Goal: Transaction & Acquisition: Purchase product/service

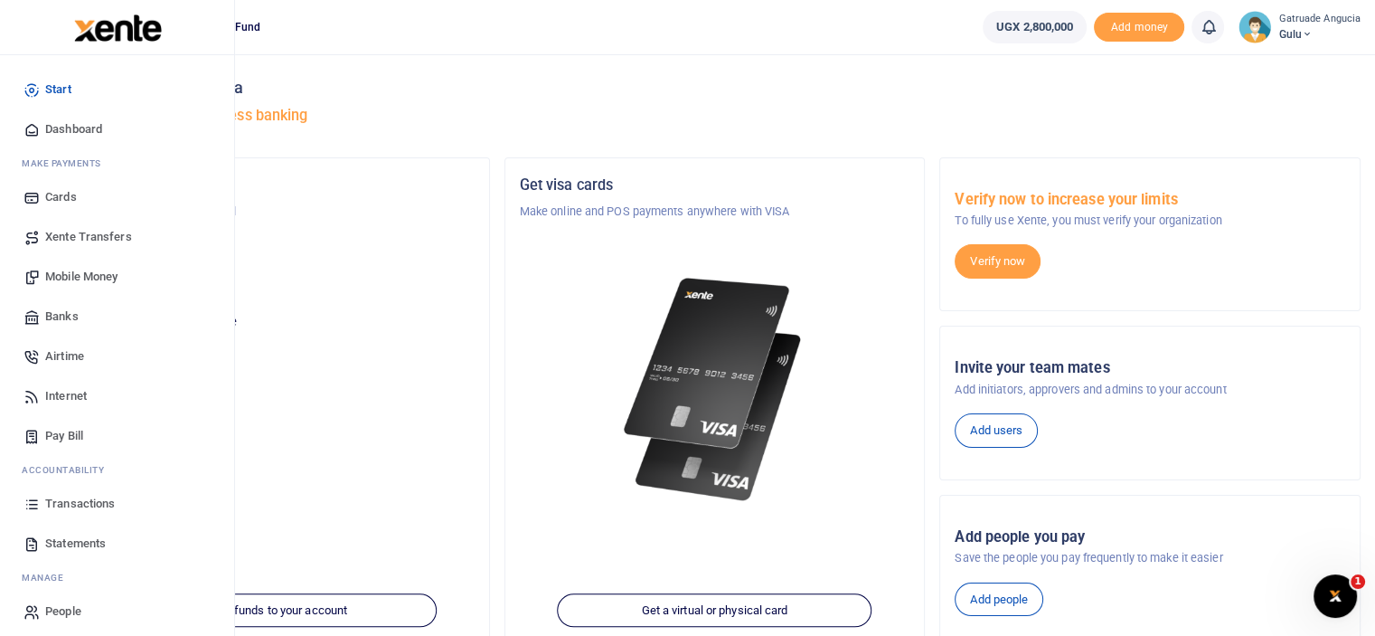
click at [87, 274] on span "Mobile Money" at bounding box center [81, 277] width 72 height 18
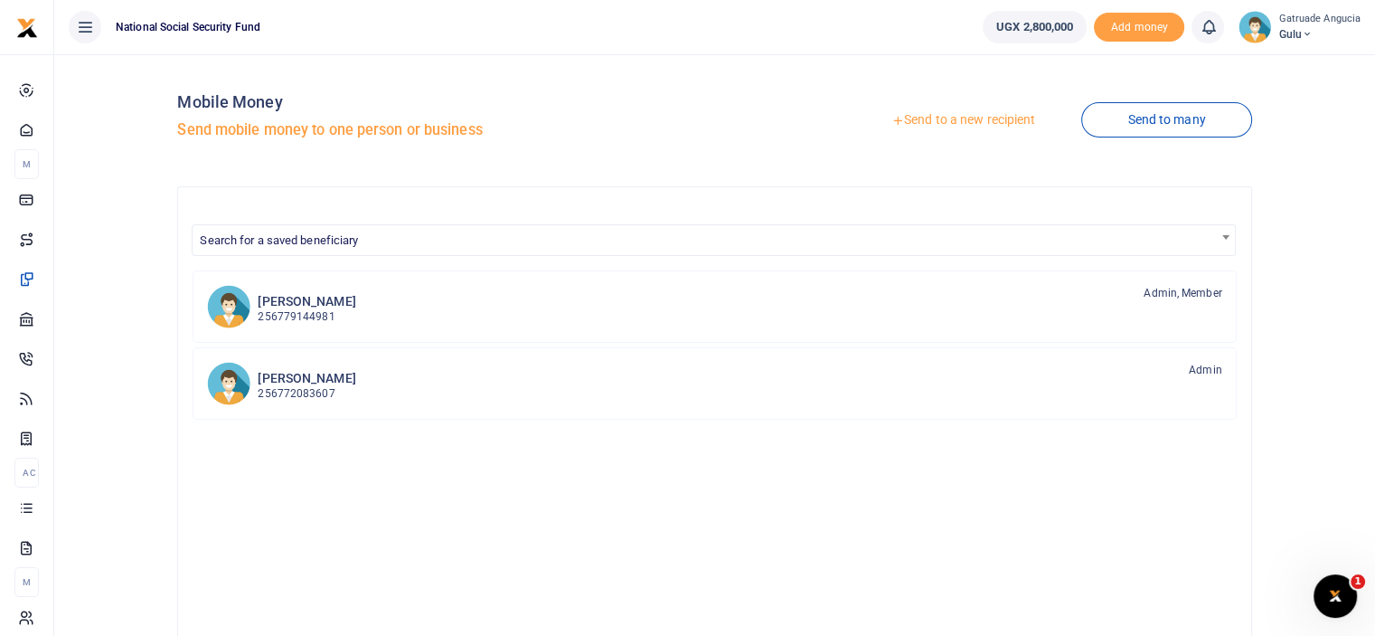
click at [940, 121] on link "Send to a new recipient" at bounding box center [963, 120] width 236 height 33
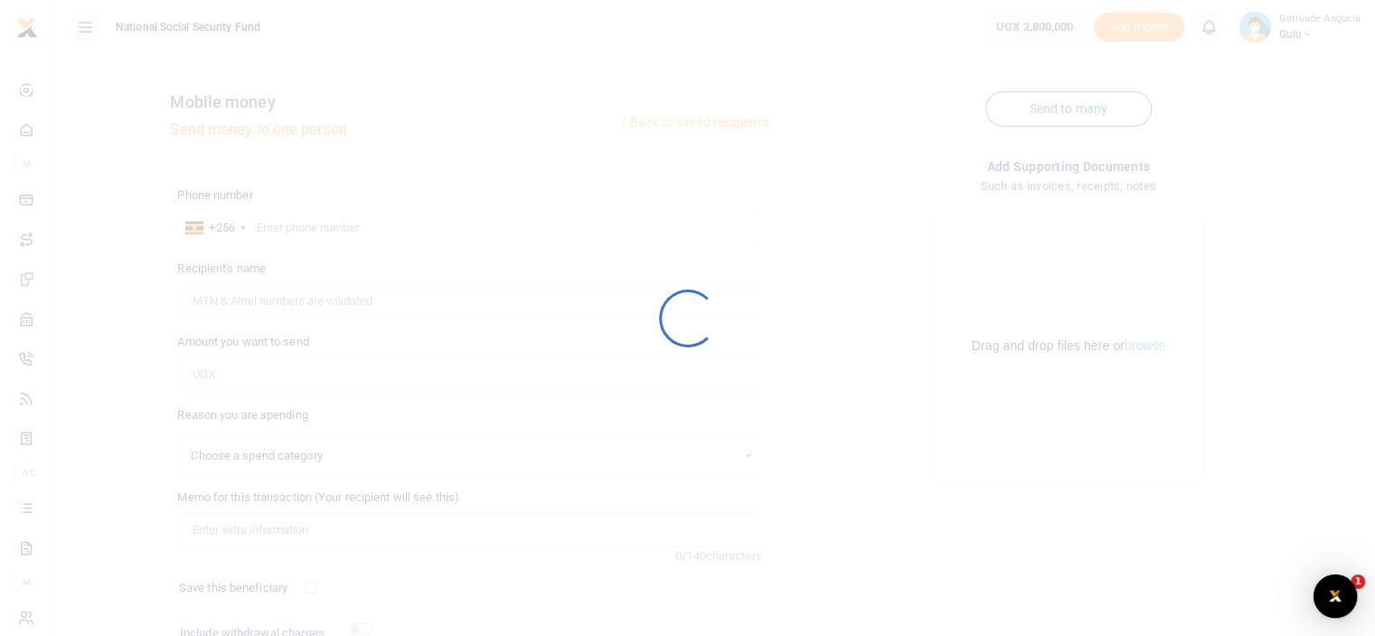
select select
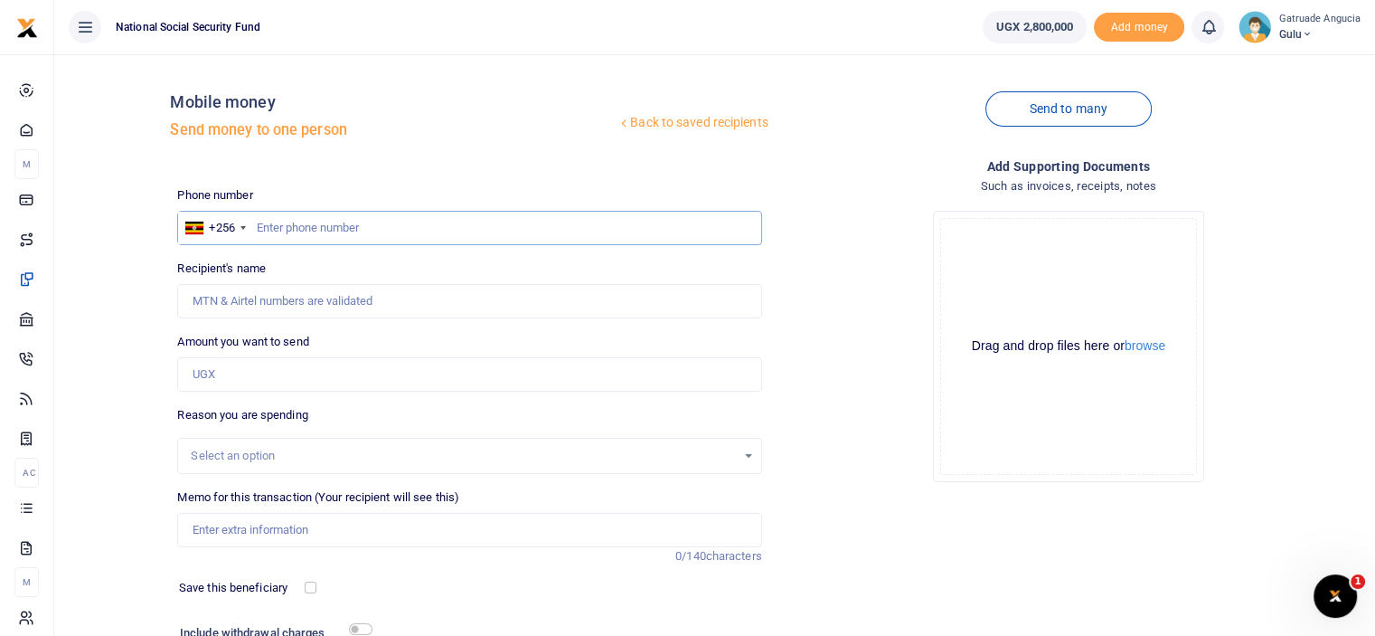
click at [315, 229] on input "text" at bounding box center [469, 228] width 584 height 34
type input "782348295"
type input "Ismail Jaber Zabibu"
click at [311, 223] on input "782348295" at bounding box center [469, 228] width 584 height 34
type input "782348205"
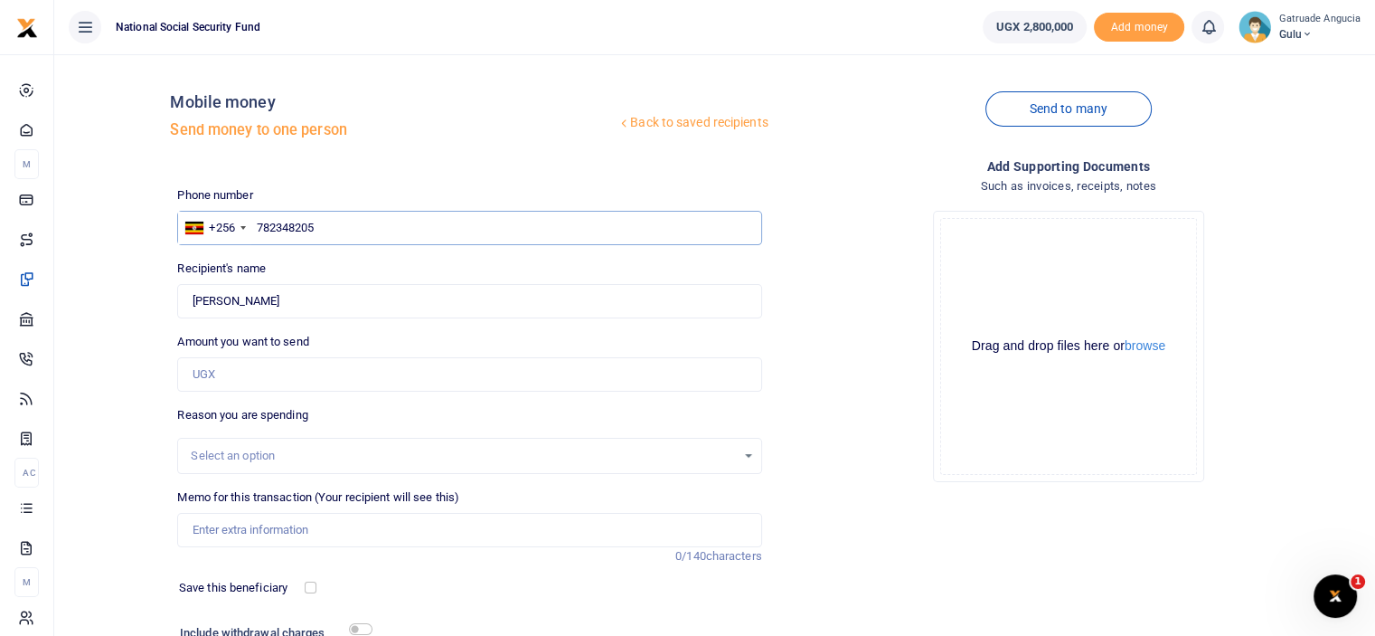
type input "Martha Akutui"
click at [364, 298] on input "Found" at bounding box center [469, 301] width 584 height 34
click at [410, 231] on input "782348205" at bounding box center [469, 228] width 584 height 34
click at [329, 220] on input "782348205" at bounding box center [469, 228] width 584 height 34
type input "7"
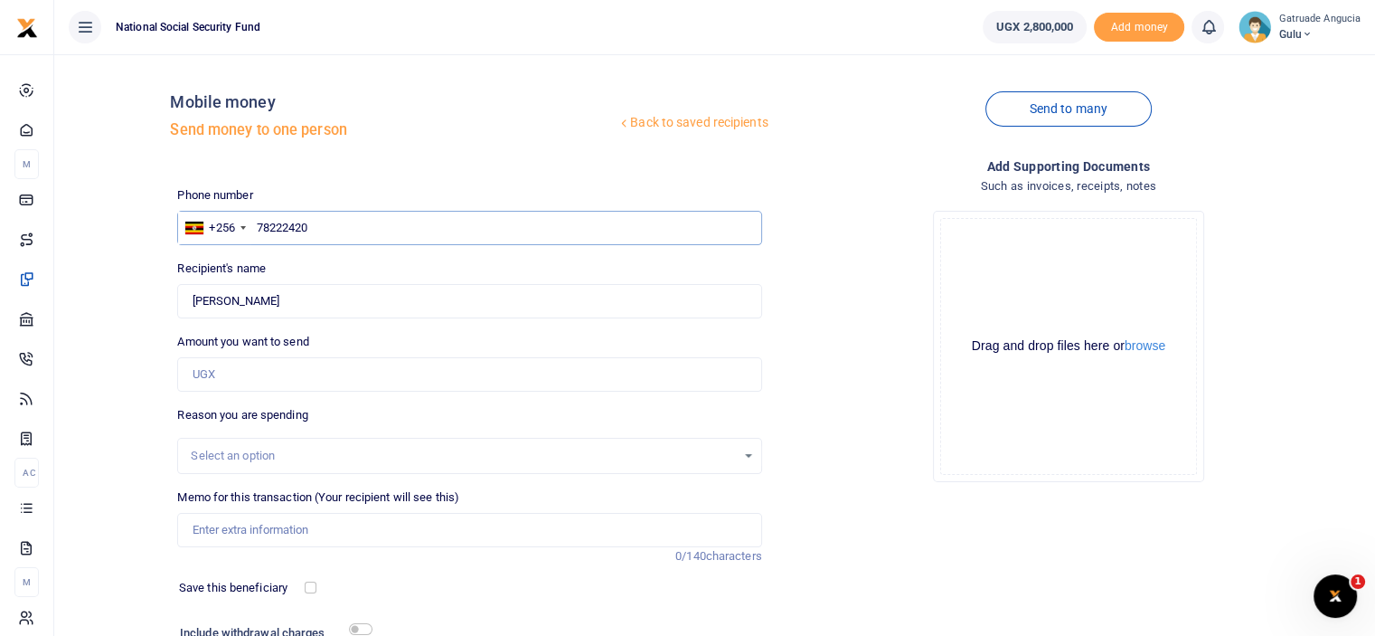
type input "782224205"
type input "Habib Kakinda"
type input "782224205"
click at [241, 375] on input "Amount you want to send" at bounding box center [469, 374] width 584 height 34
type input "30,300"
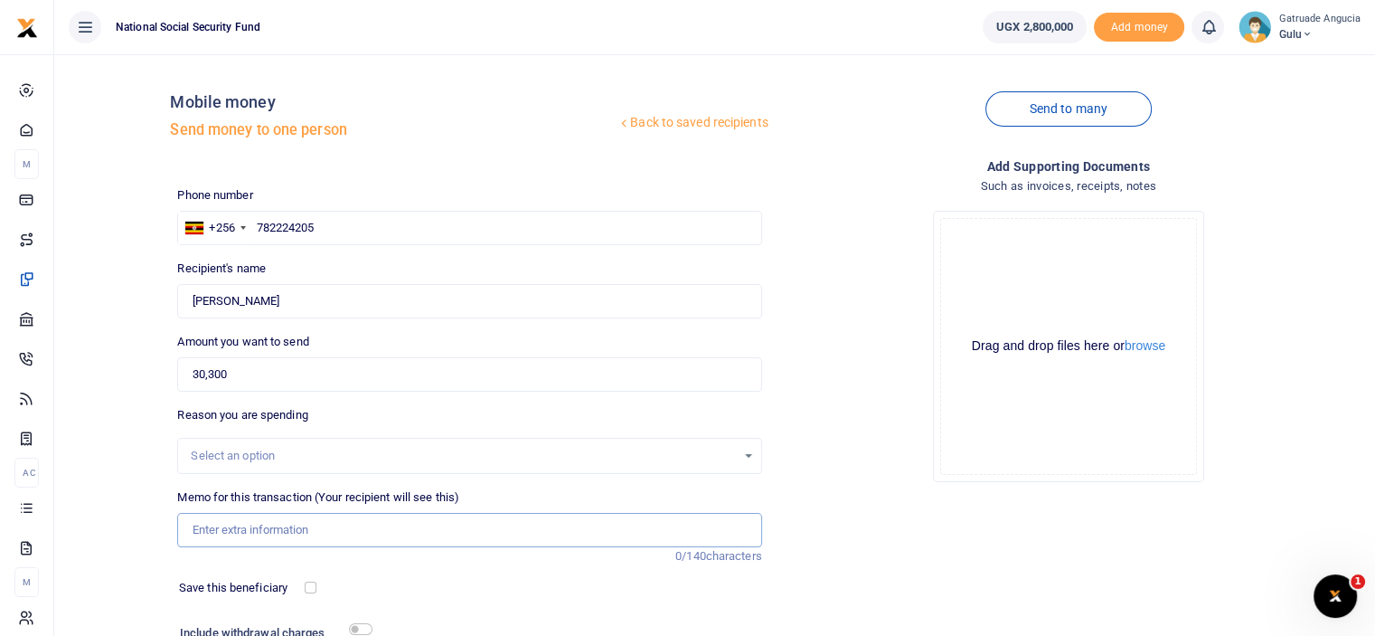
click at [249, 529] on input "Memo for this transaction (Your recipient will see this)" at bounding box center [469, 530] width 584 height 34
type input "Disposable cups"
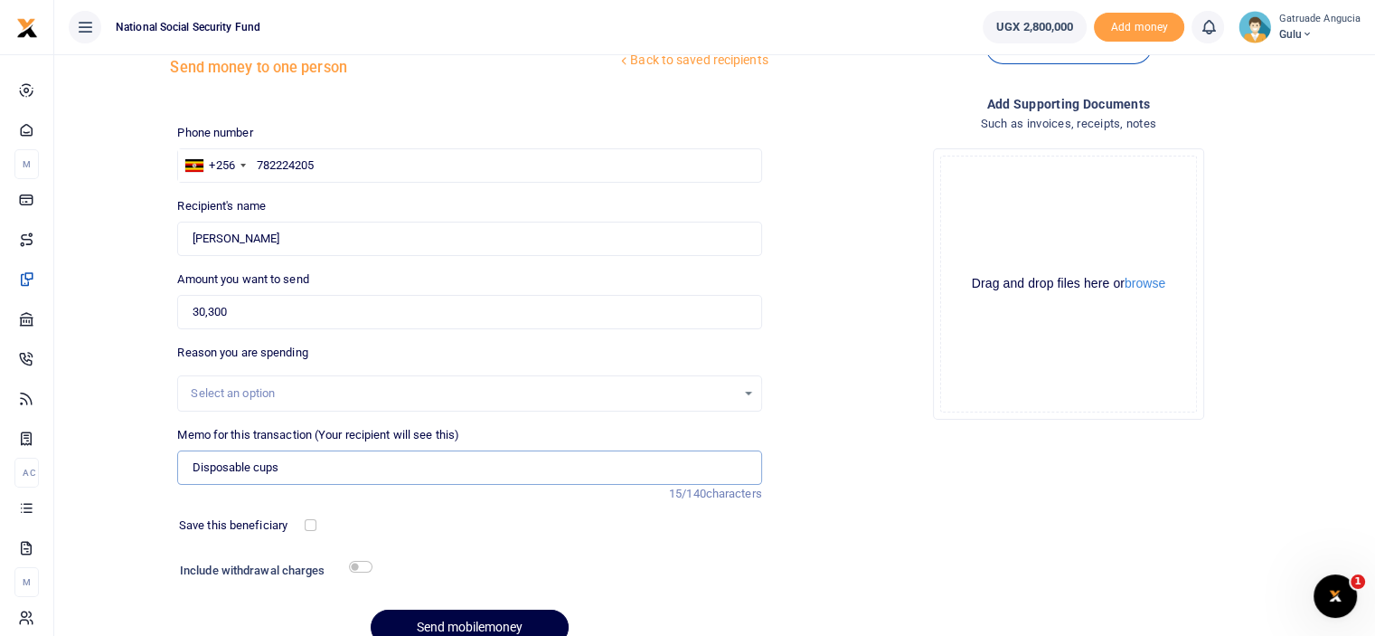
scroll to position [146, 0]
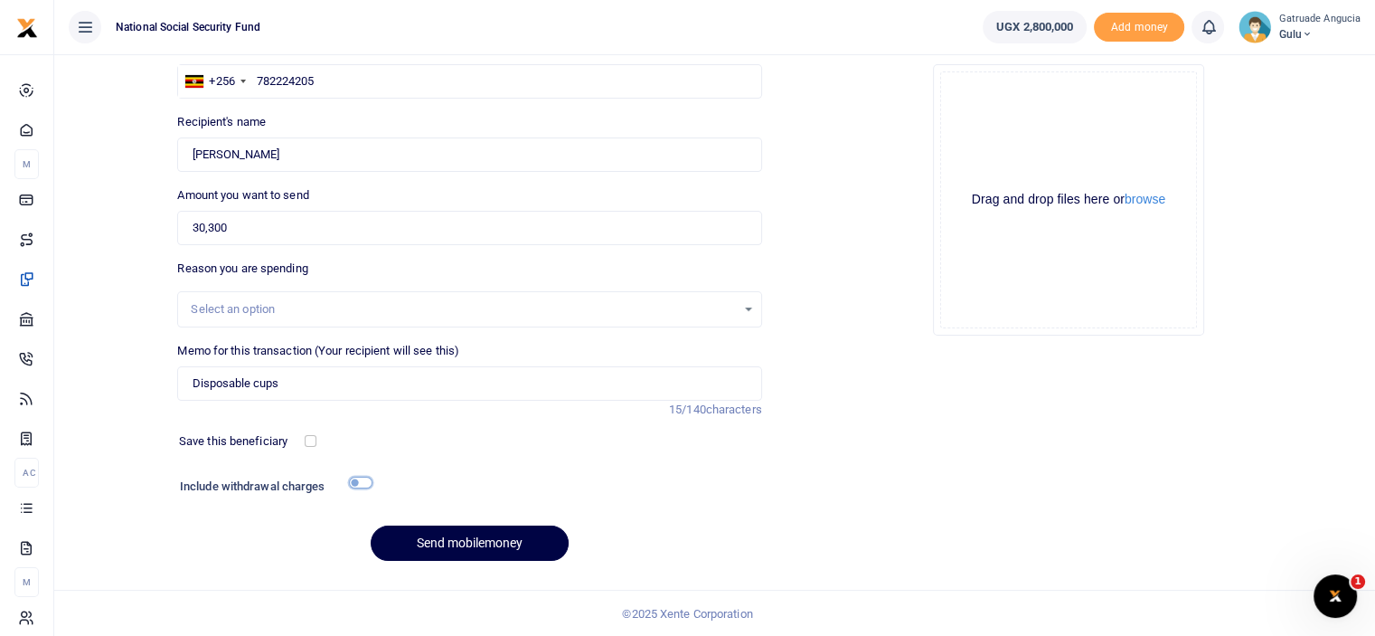
click at [358, 479] on input "checkbox" at bounding box center [361, 482] width 24 height 12
checkbox input "true"
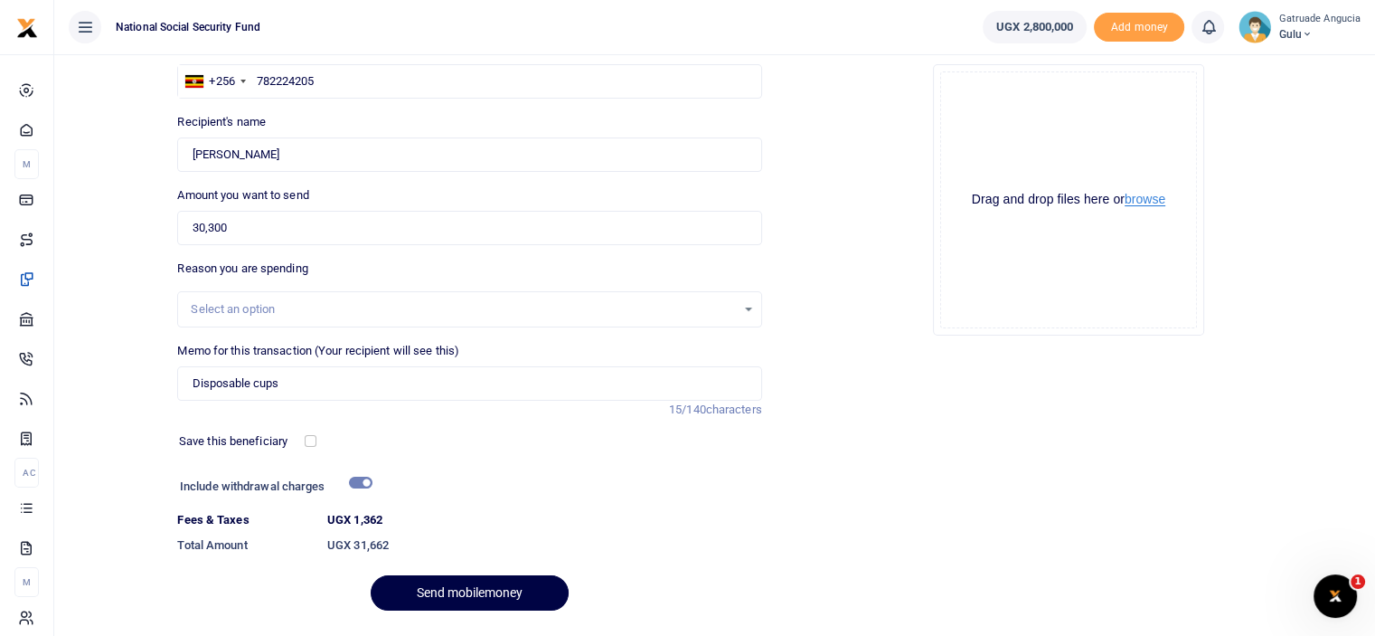
click at [1154, 202] on button "browse" at bounding box center [1145, 200] width 41 height 14
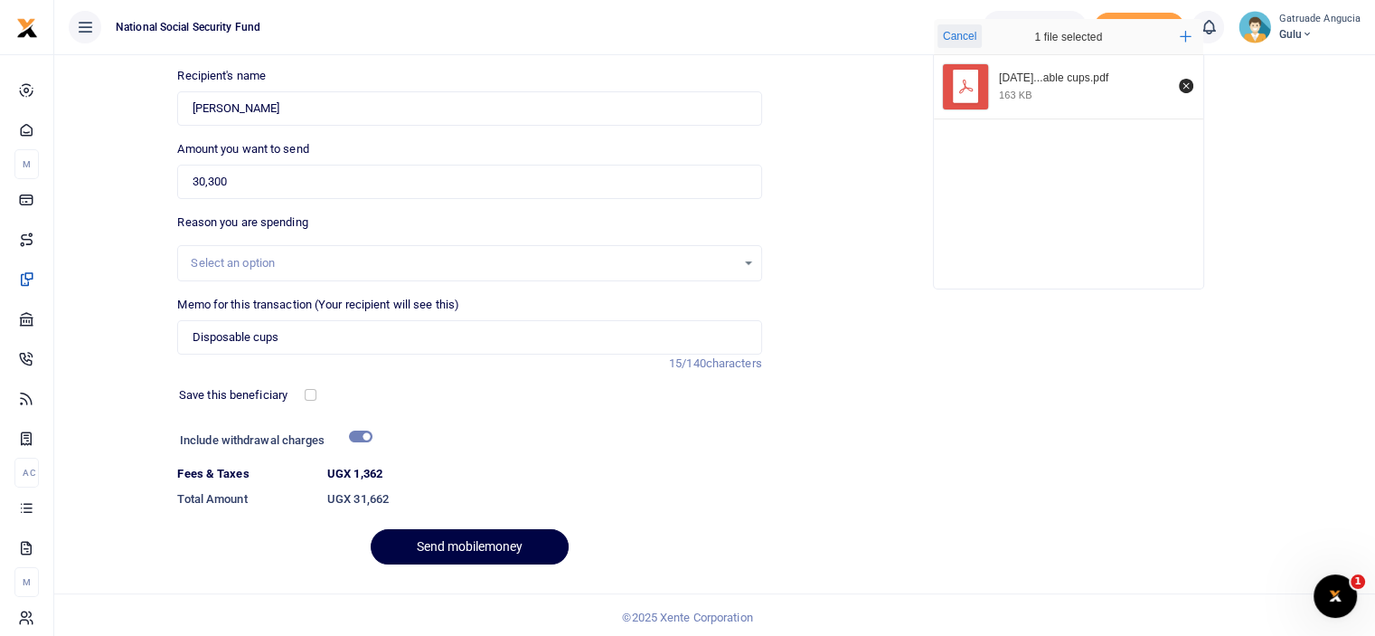
scroll to position [196, 0]
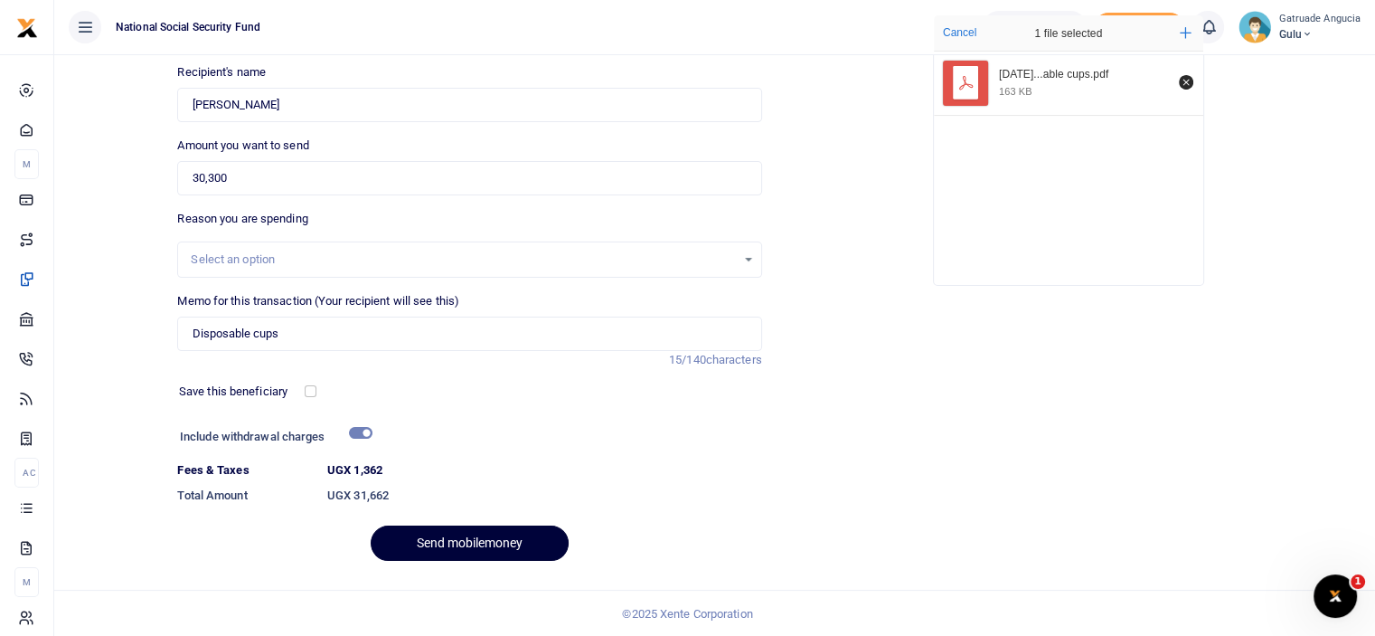
click at [466, 544] on button "Send mobilemoney" at bounding box center [470, 542] width 198 height 35
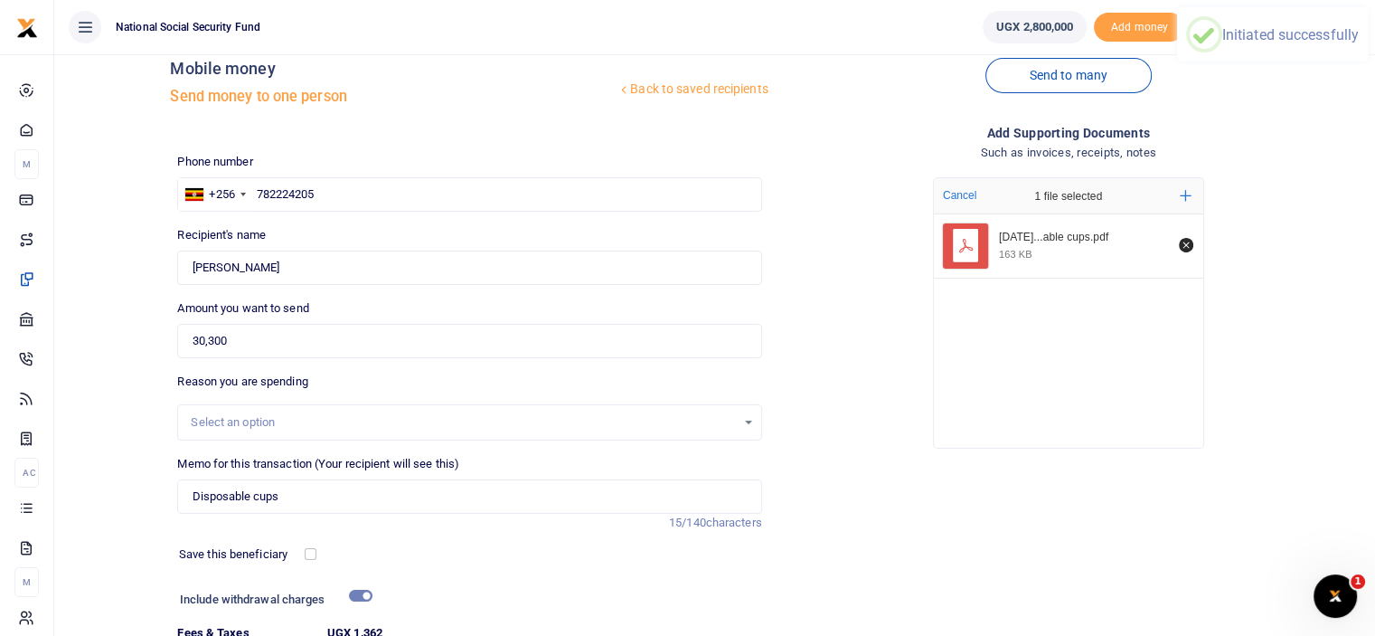
scroll to position [0, 0]
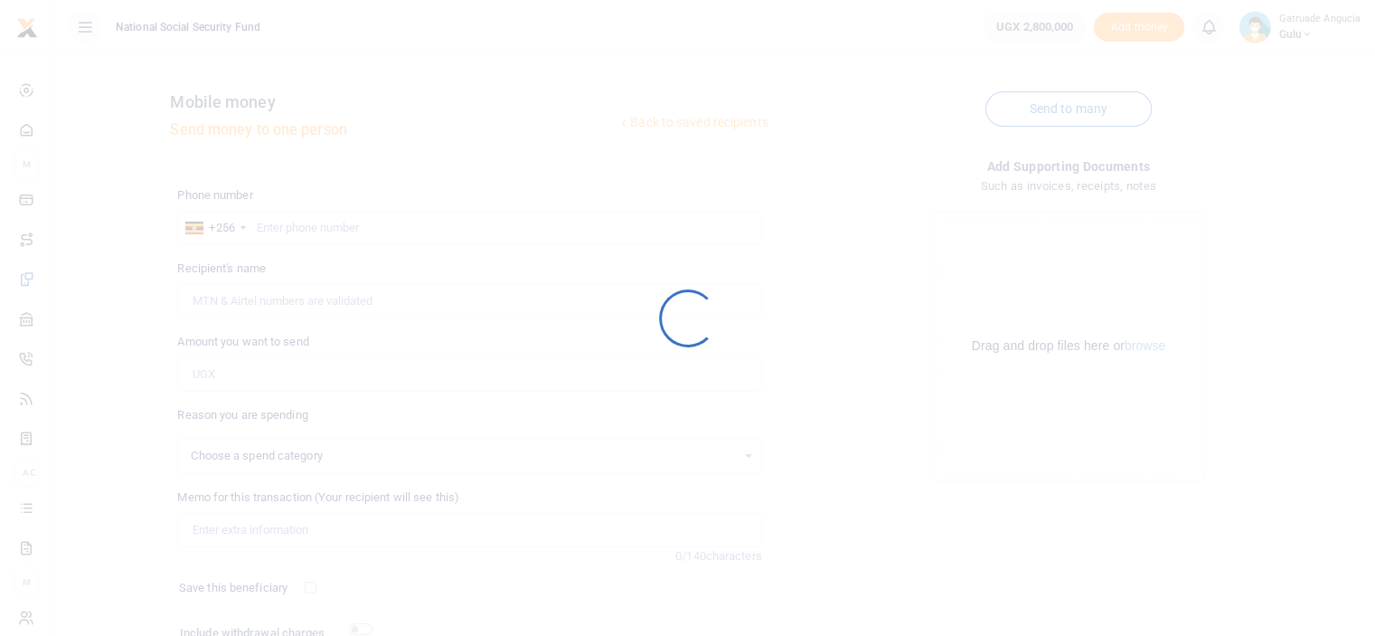
select select
